Goal: Find contact information: Find contact information

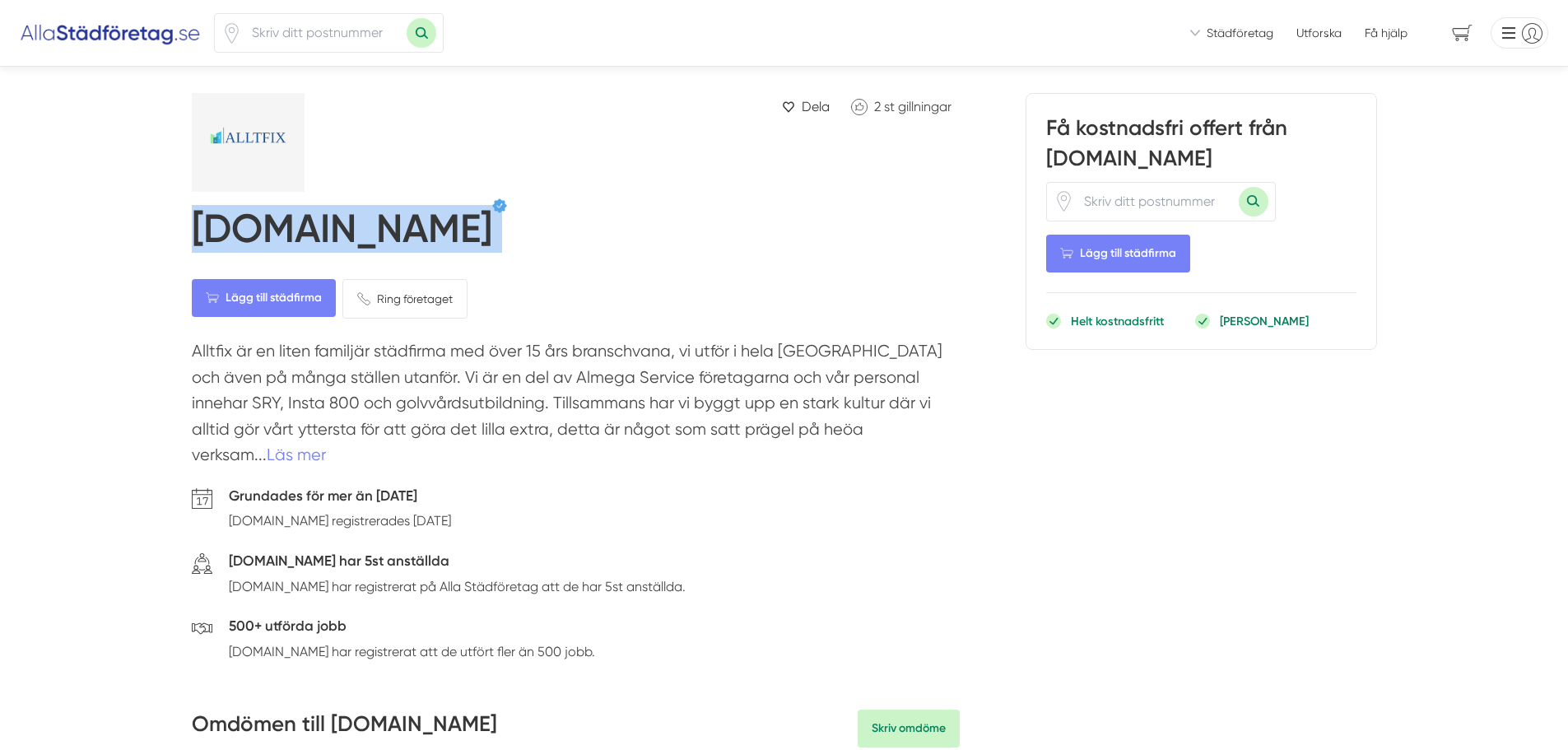
drag, startPoint x: 191, startPoint y: 238, endPoint x: 360, endPoint y: 237, distance: 169.0
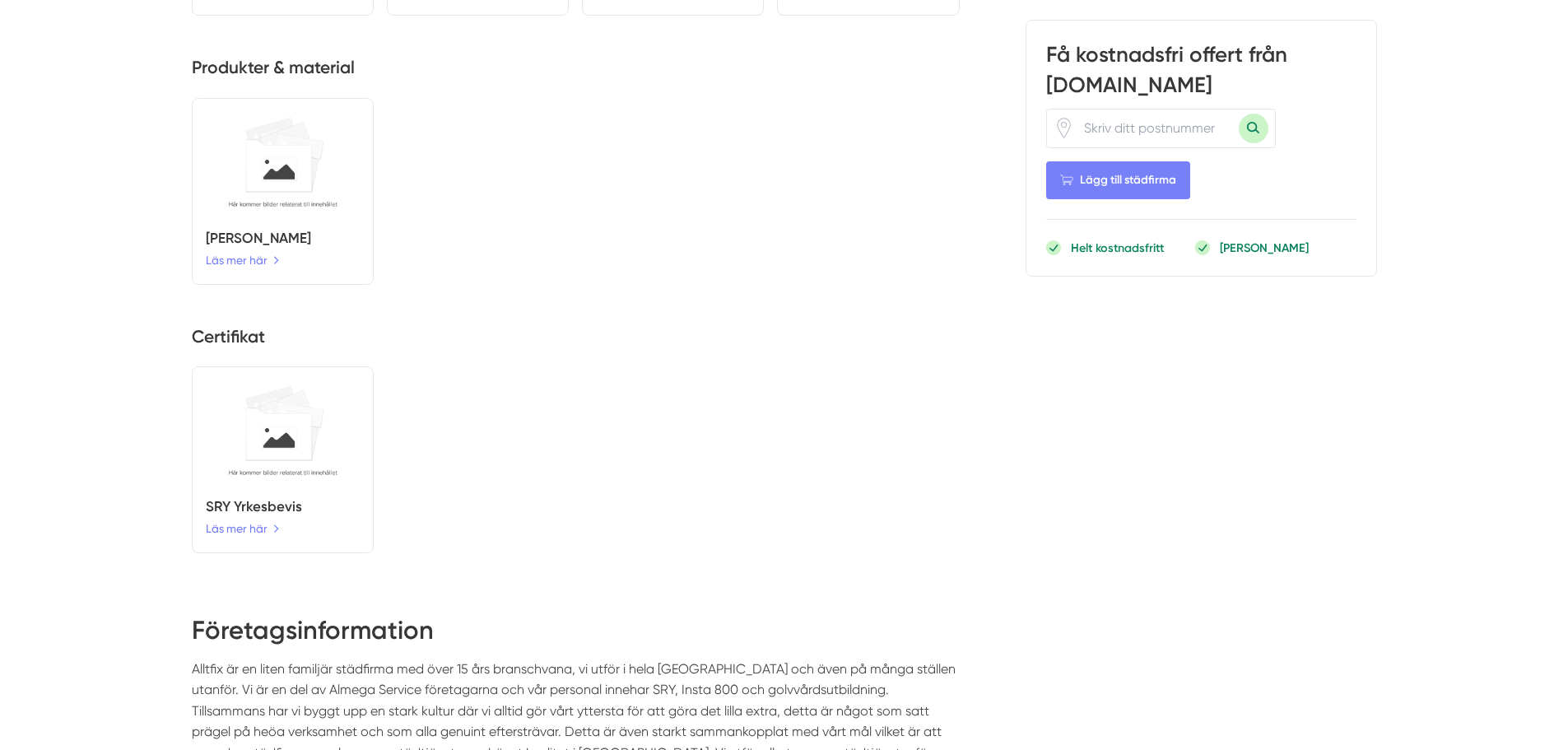
scroll to position [2058, 0]
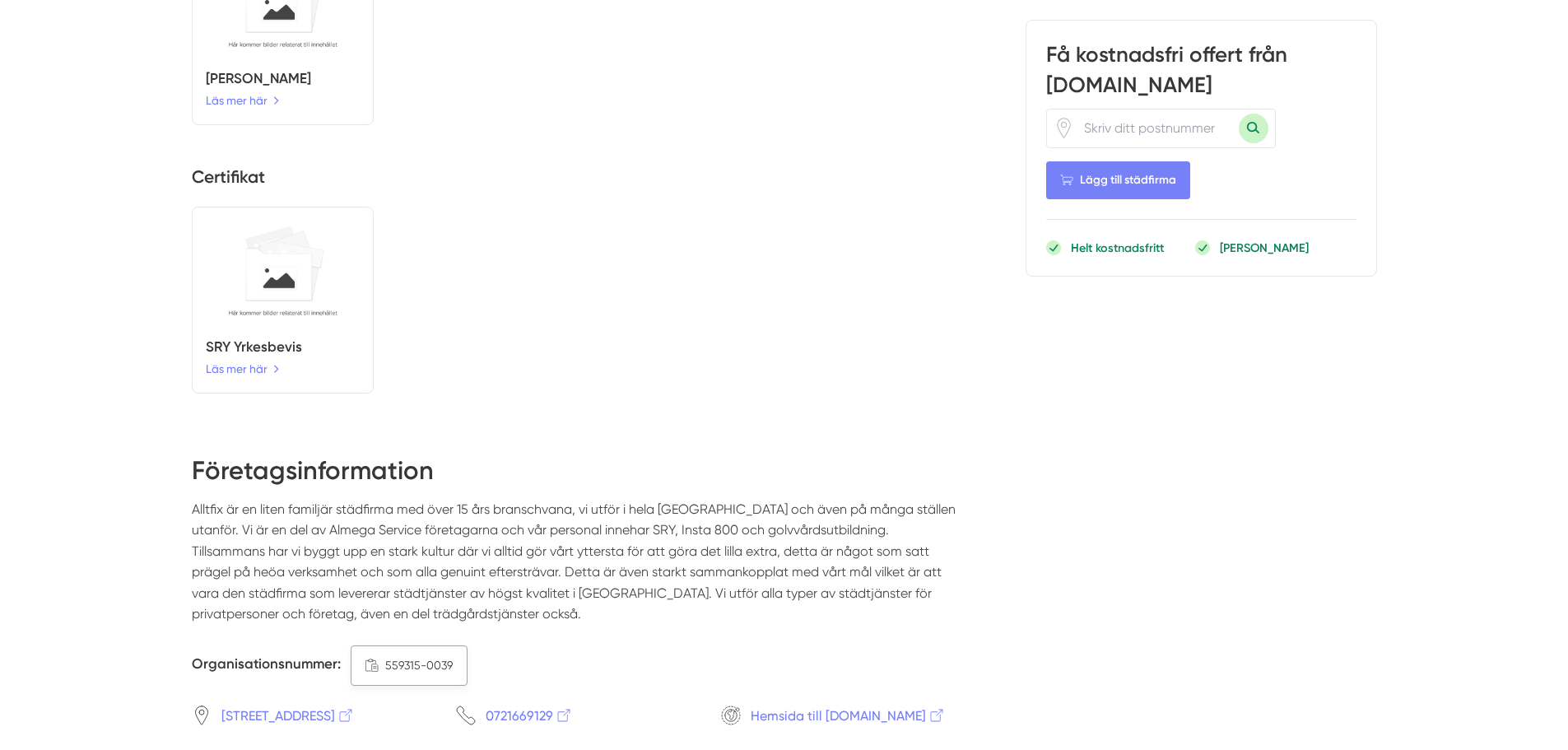
click at [413, 656] on span "559315-0039" at bounding box center [419, 664] width 67 height 18
copy div "559315-0039"
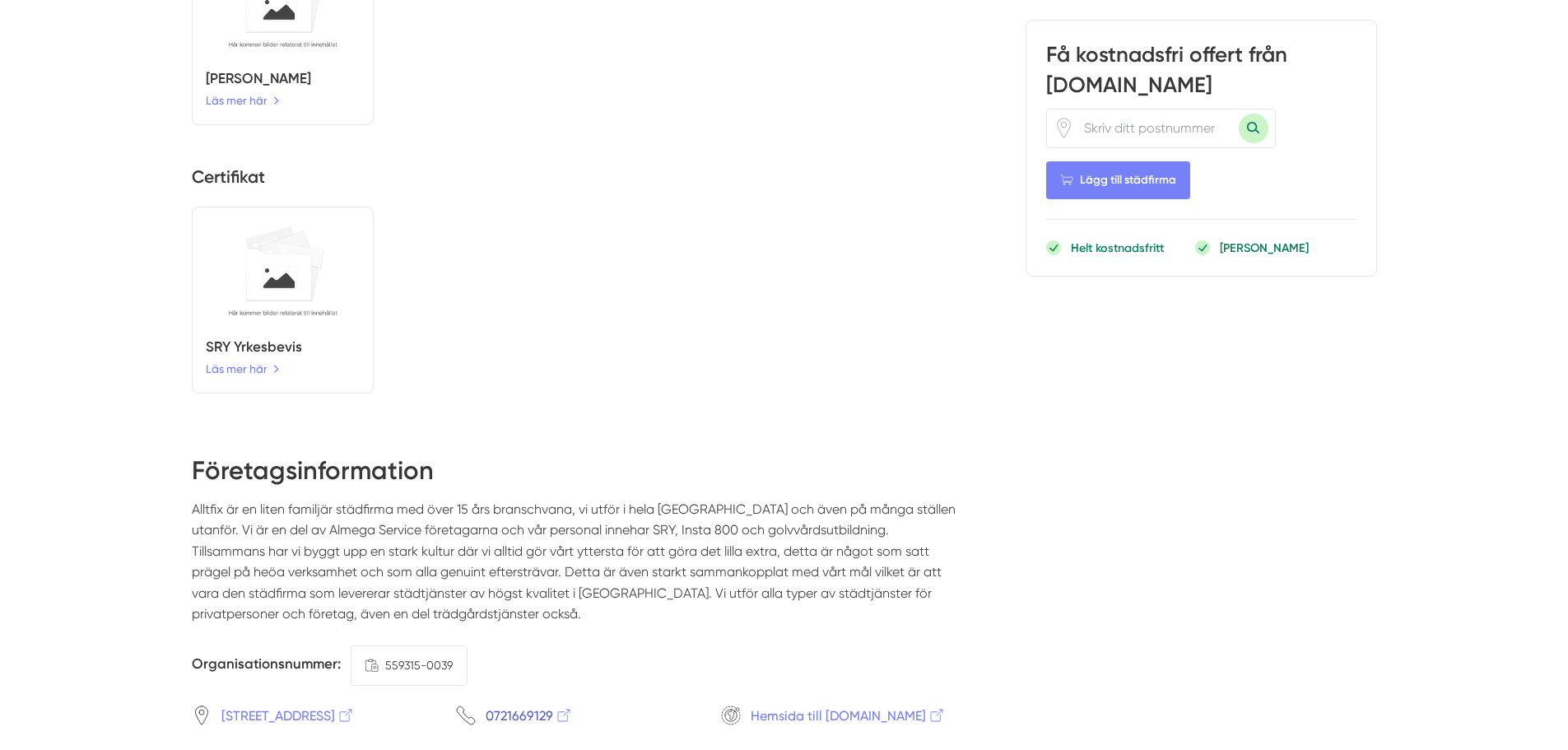
click at [520, 705] on span "0721669129" at bounding box center [529, 714] width 88 height 20
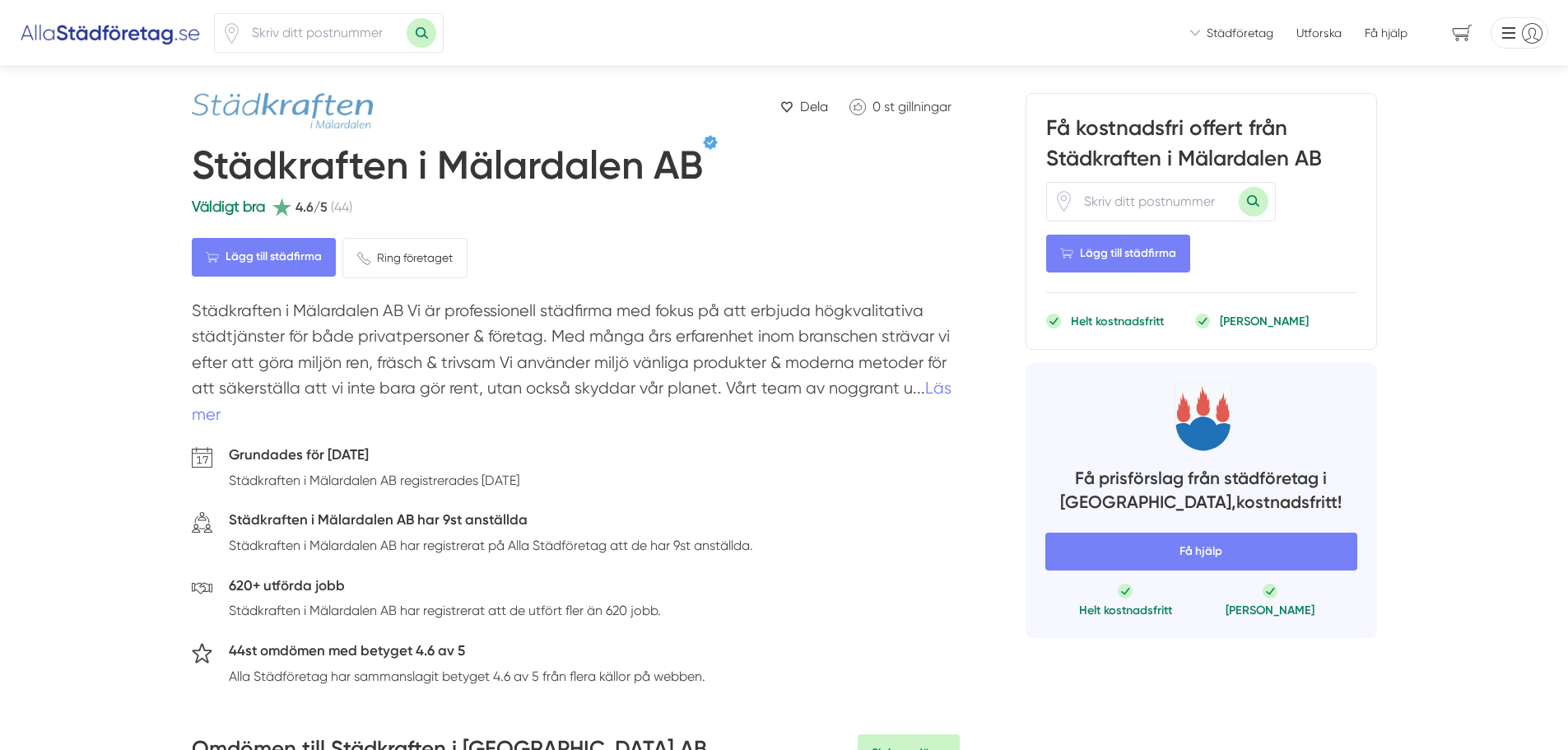
click at [436, 174] on h1 "Städkraften i Mälardalen AB" at bounding box center [446, 168] width 511 height 54
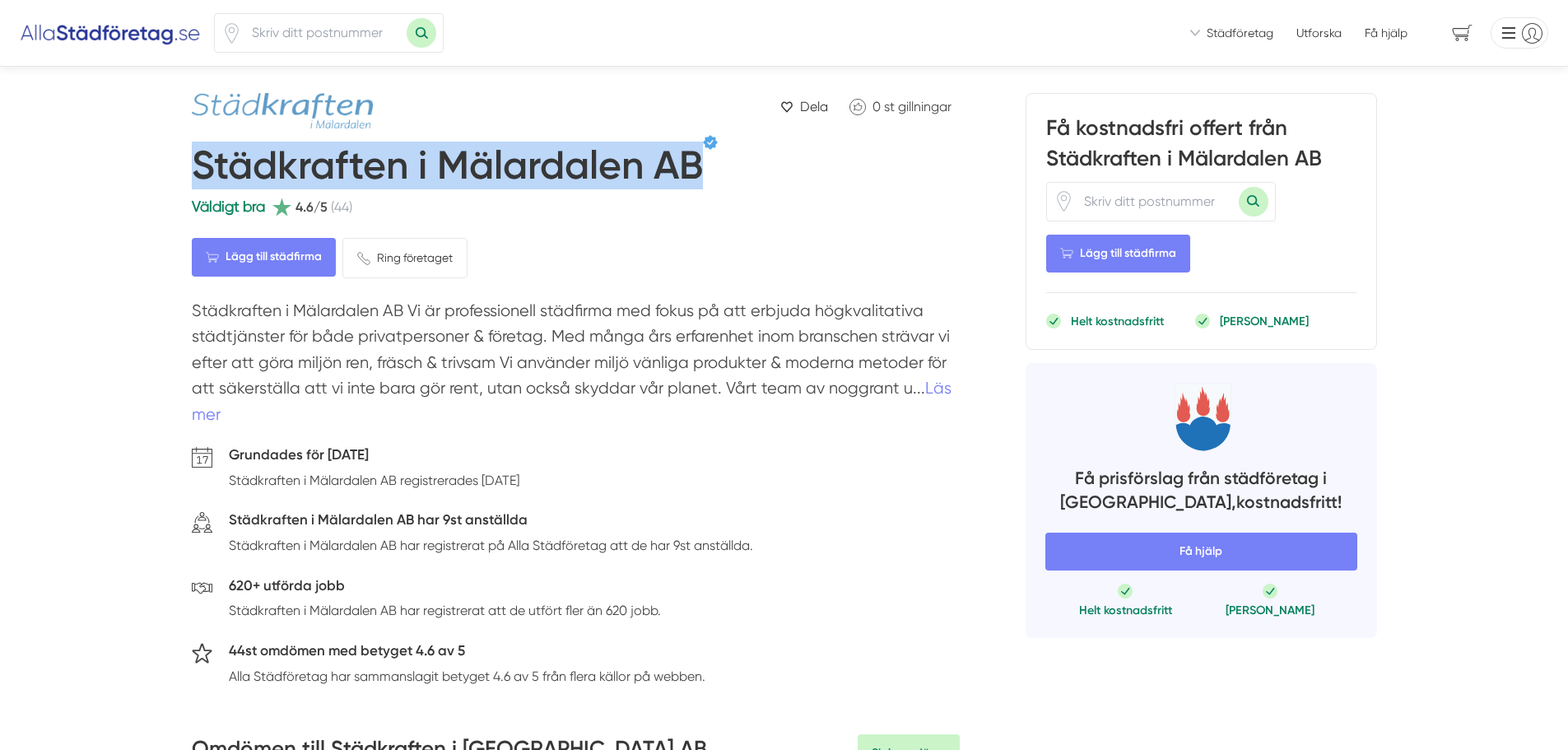
click at [436, 174] on h1 "Städkraften i Mälardalen AB" at bounding box center [446, 168] width 511 height 54
